Goal: Find specific page/section: Find specific page/section

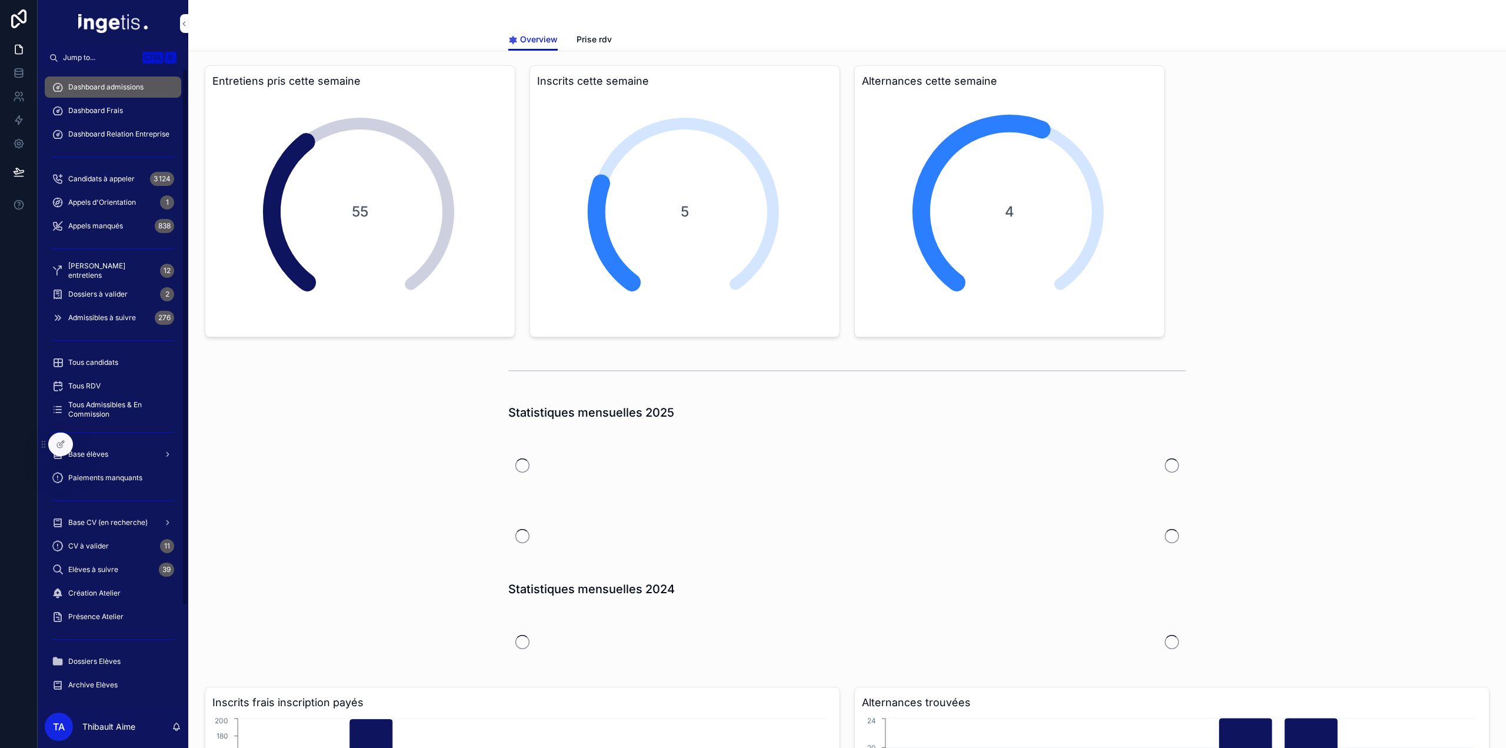
click at [119, 295] on span "Dossiers à valider" at bounding box center [97, 293] width 59 height 9
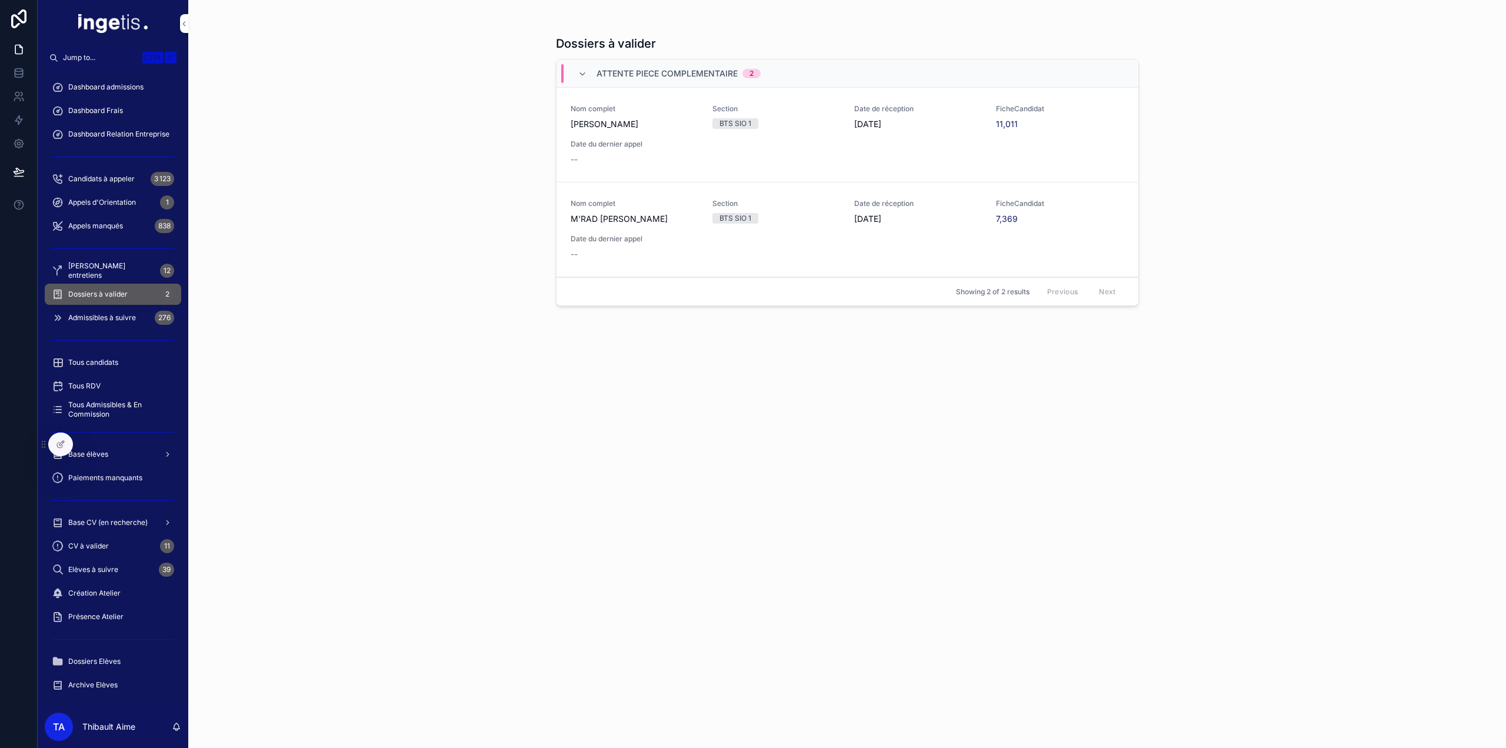
click at [125, 92] on div "Dashboard admissions" at bounding box center [113, 87] width 122 height 19
